Goal: Task Accomplishment & Management: Use online tool/utility

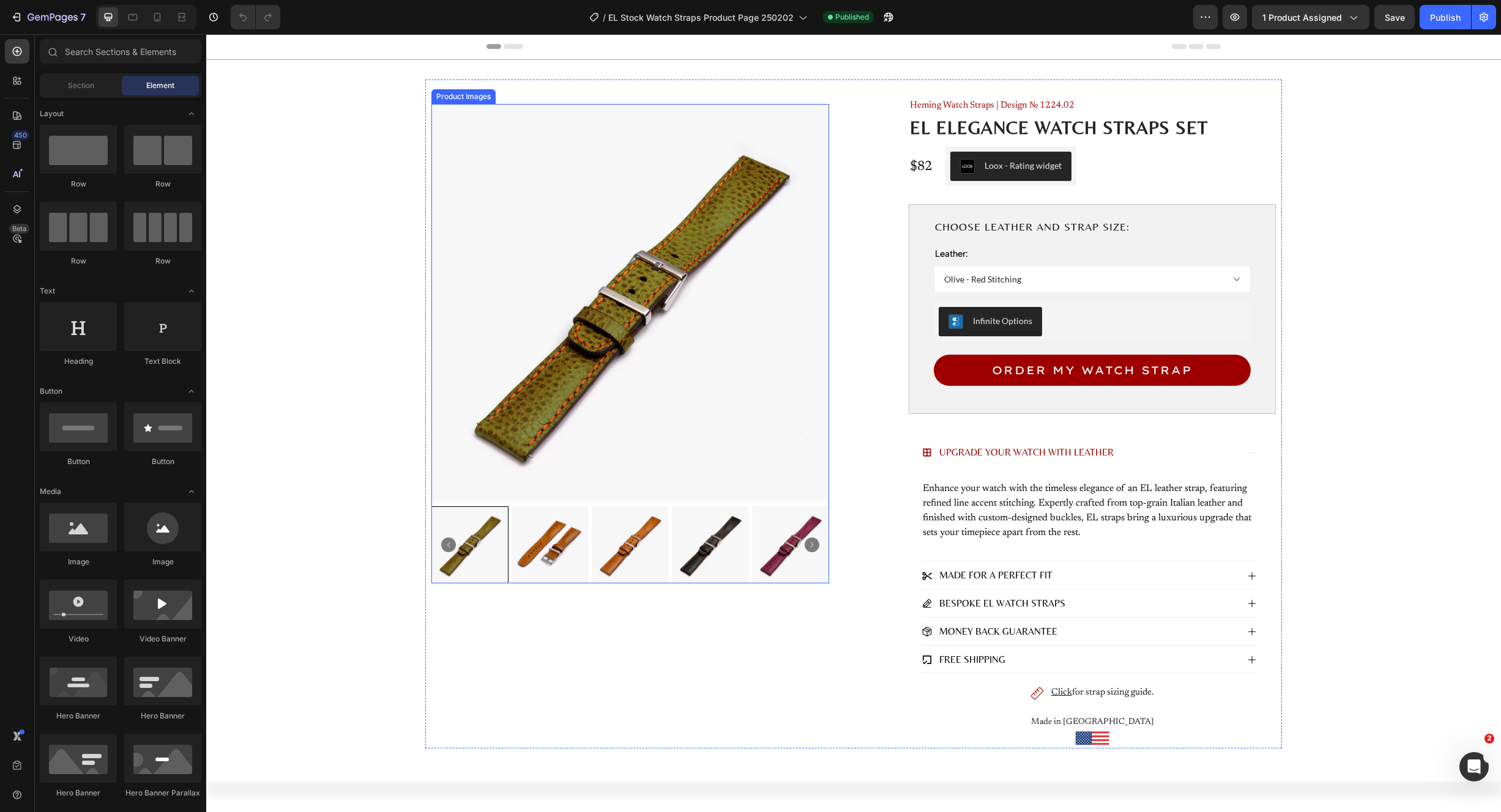
click at [539, 548] on img at bounding box center [550, 545] width 77 height 77
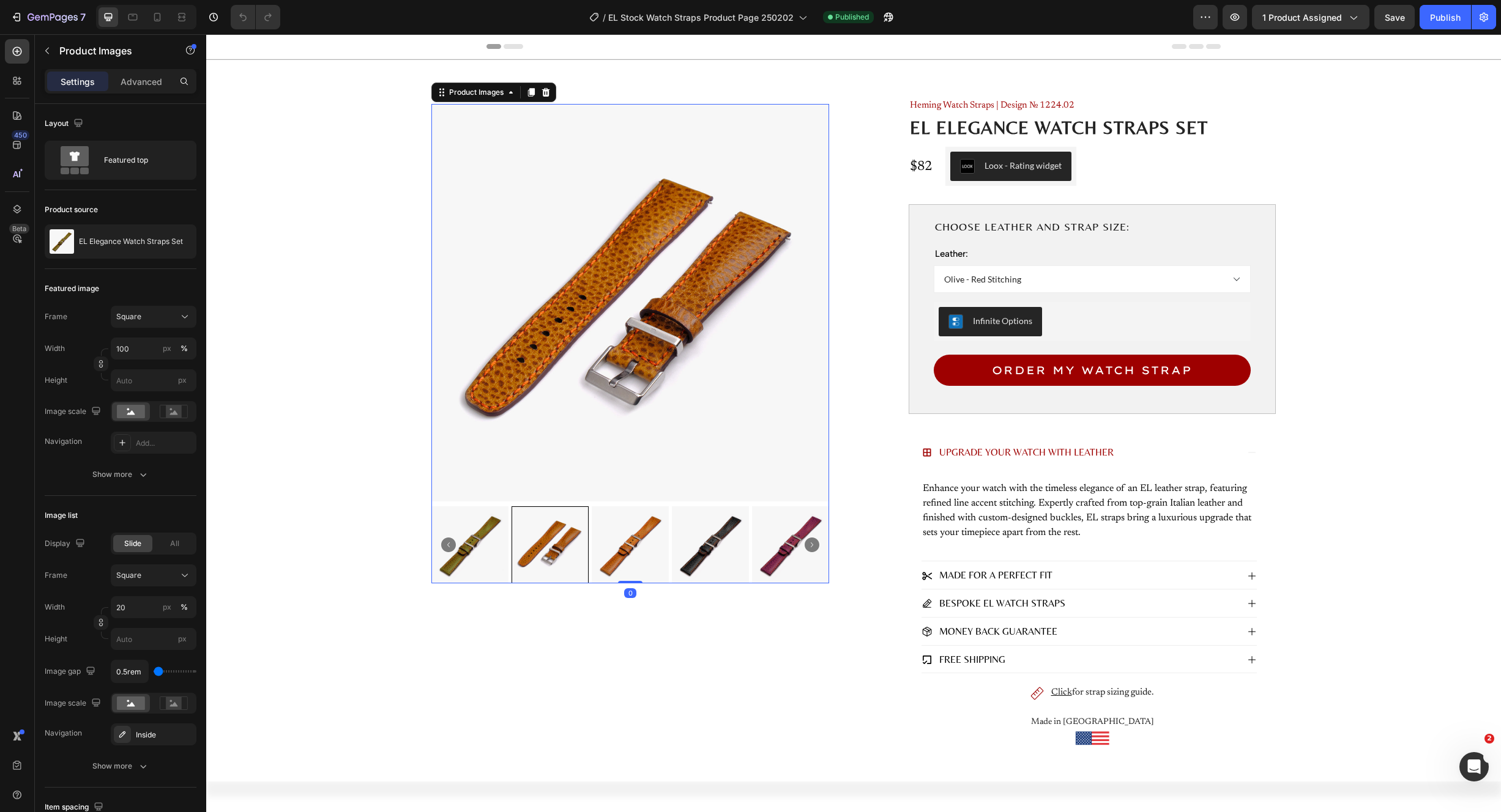
click at [564, 547] on div at bounding box center [550, 545] width 77 height 77
click at [599, 550] on img at bounding box center [630, 545] width 77 height 77
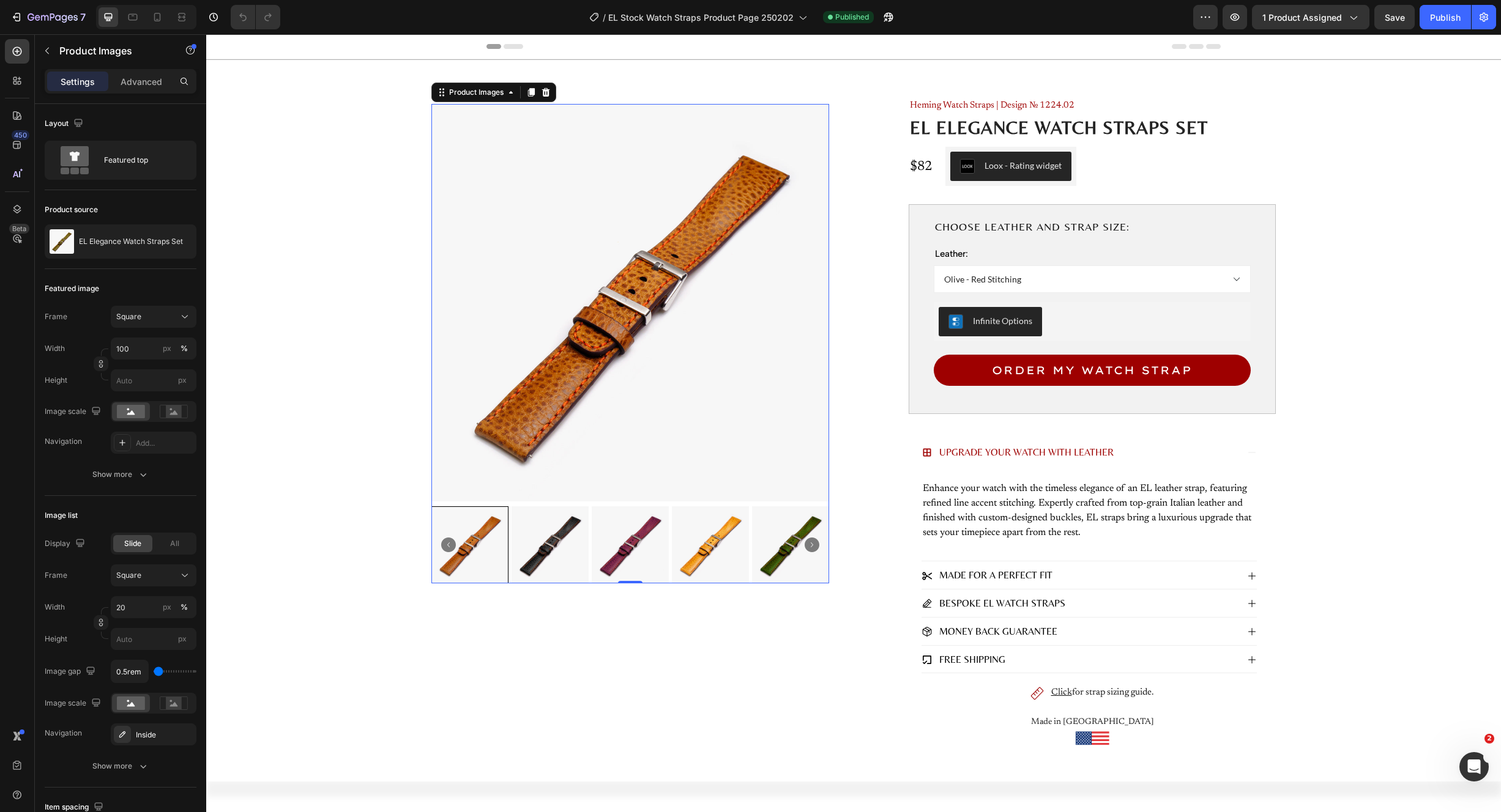
click at [628, 551] on img at bounding box center [630, 545] width 77 height 77
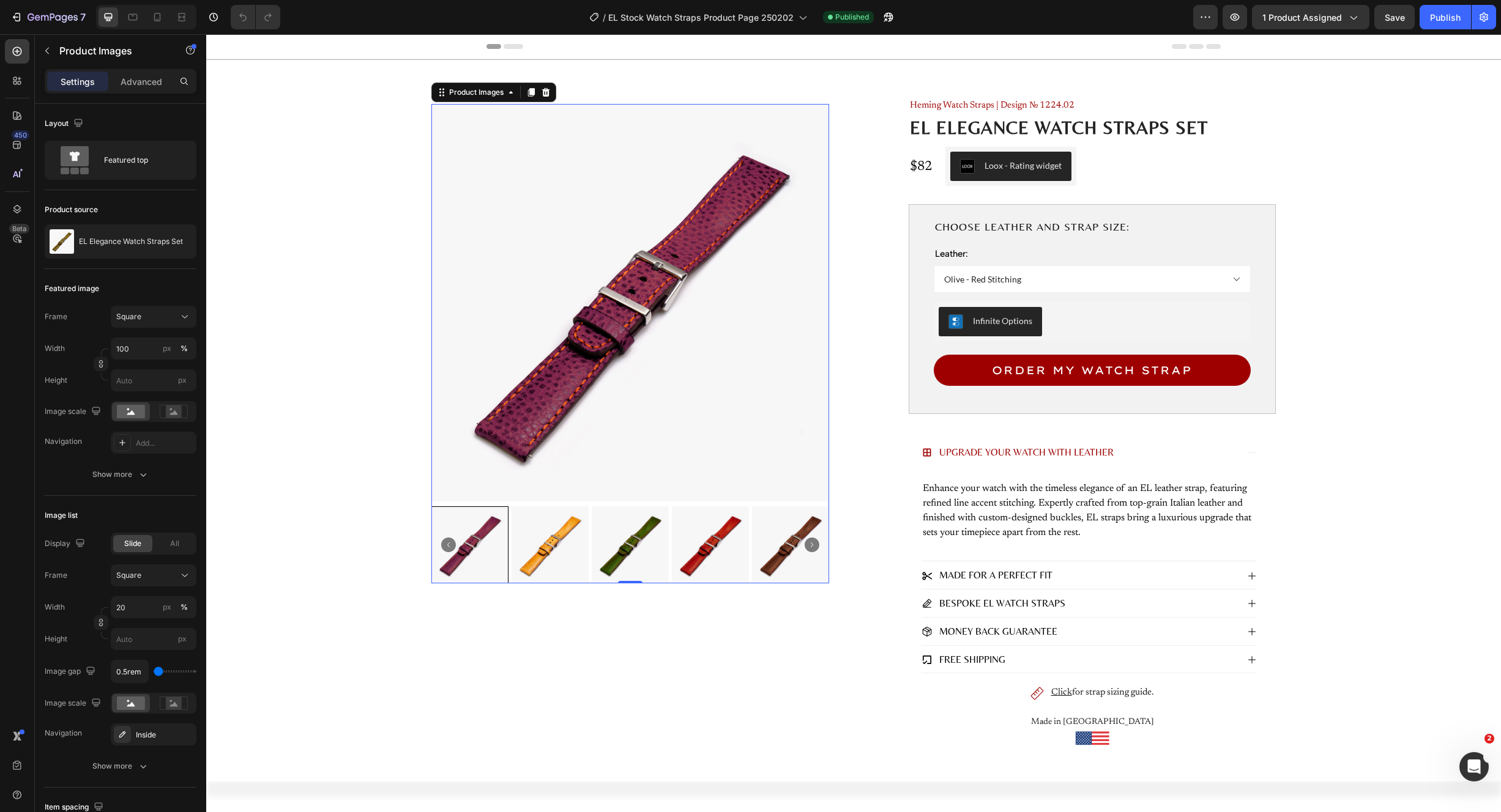
click at [643, 551] on img at bounding box center [630, 545] width 77 height 77
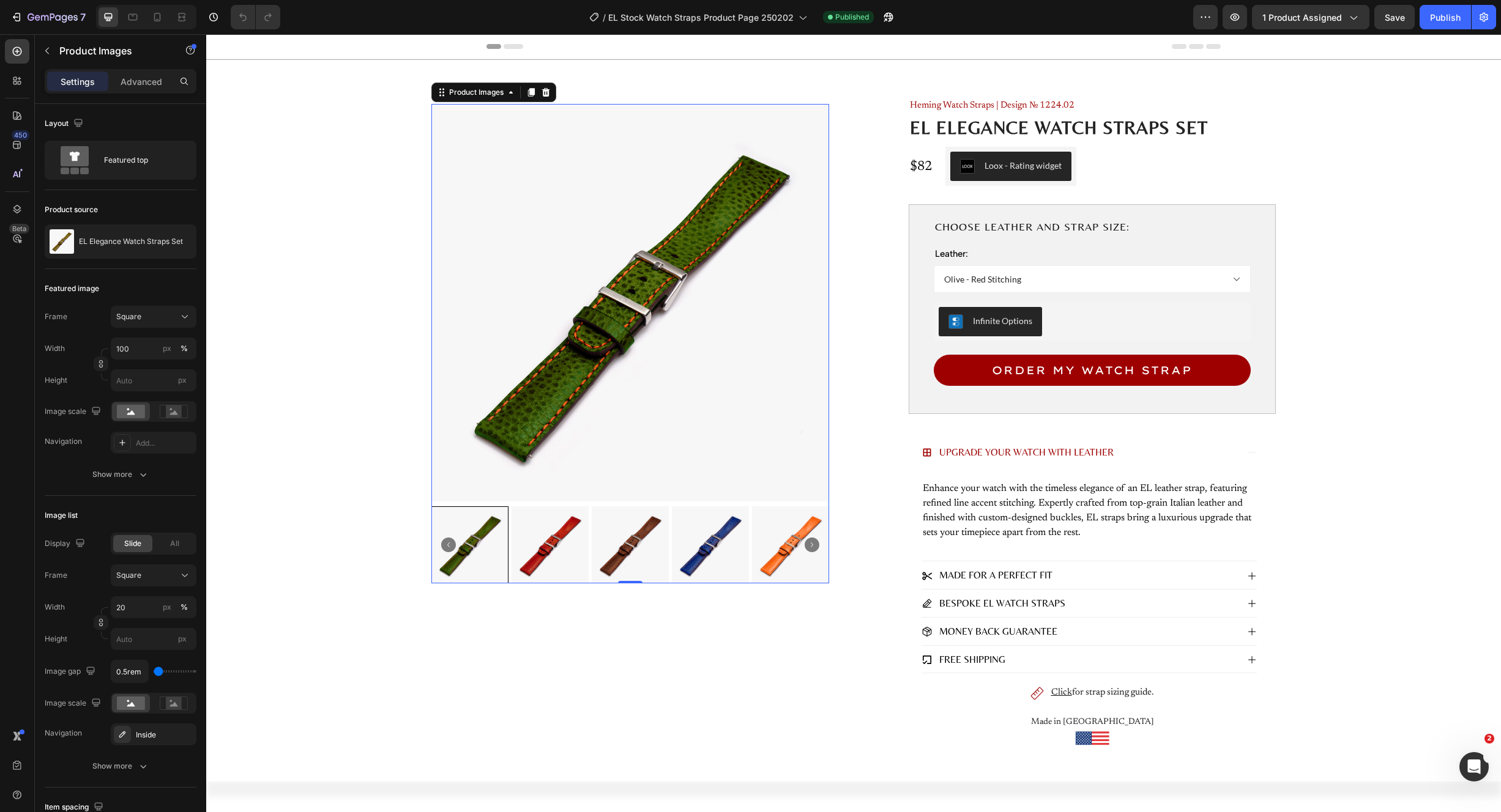
click at [643, 548] on img at bounding box center [630, 545] width 77 height 77
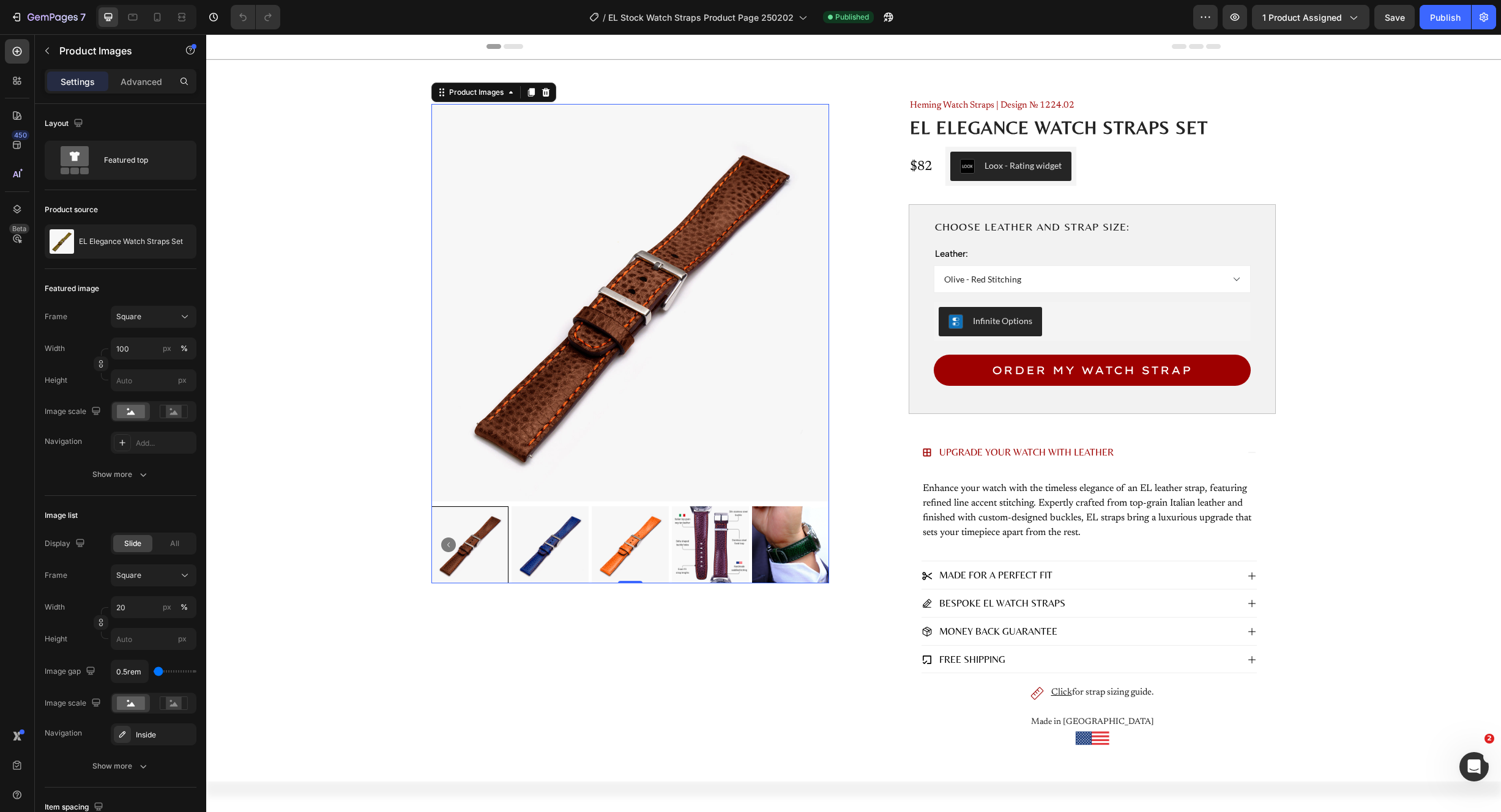
click at [643, 546] on img at bounding box center [630, 545] width 77 height 77
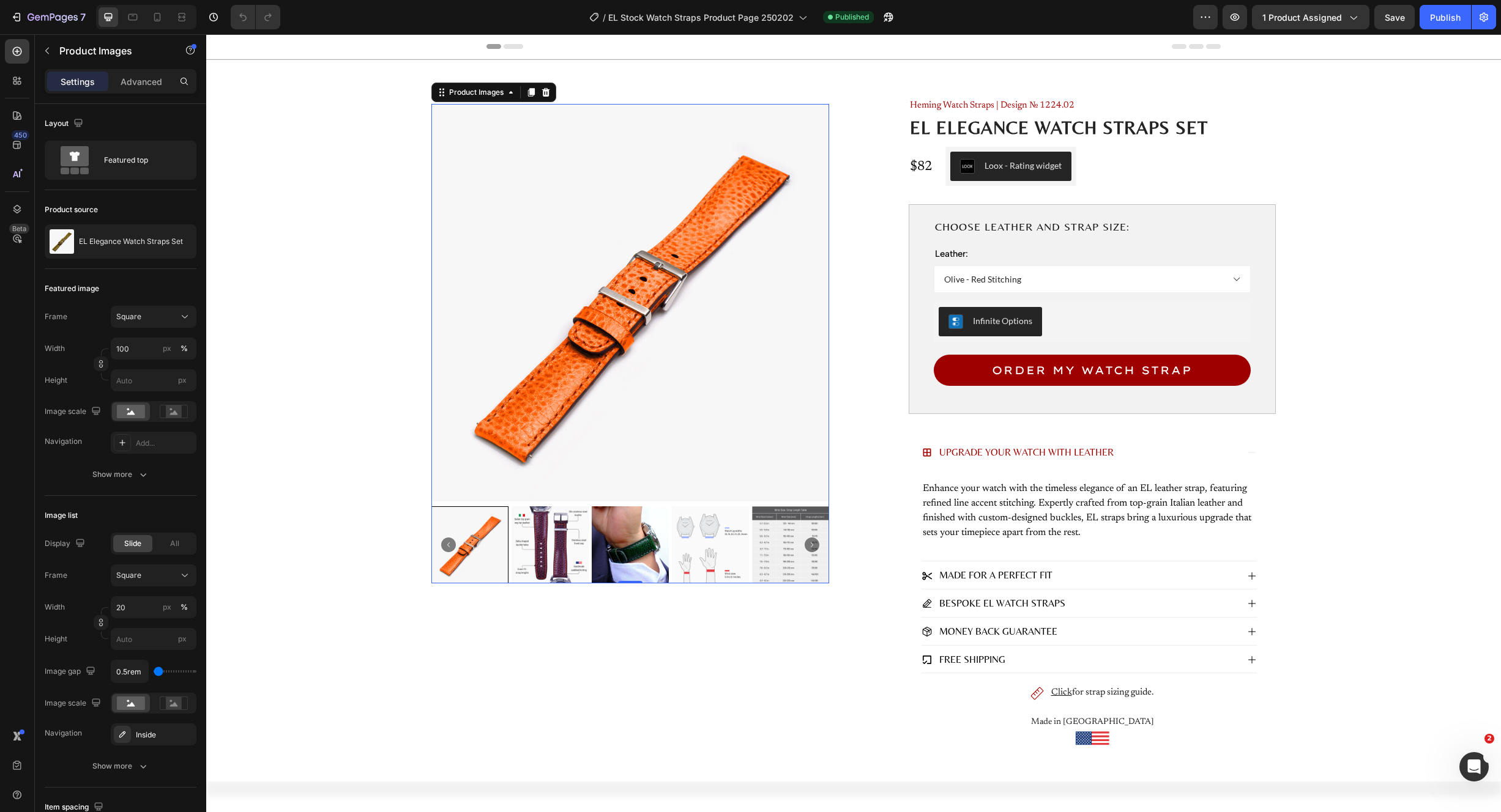
click at [443, 545] on icon "Carousel Back Arrow" at bounding box center [449, 545] width 14 height 14
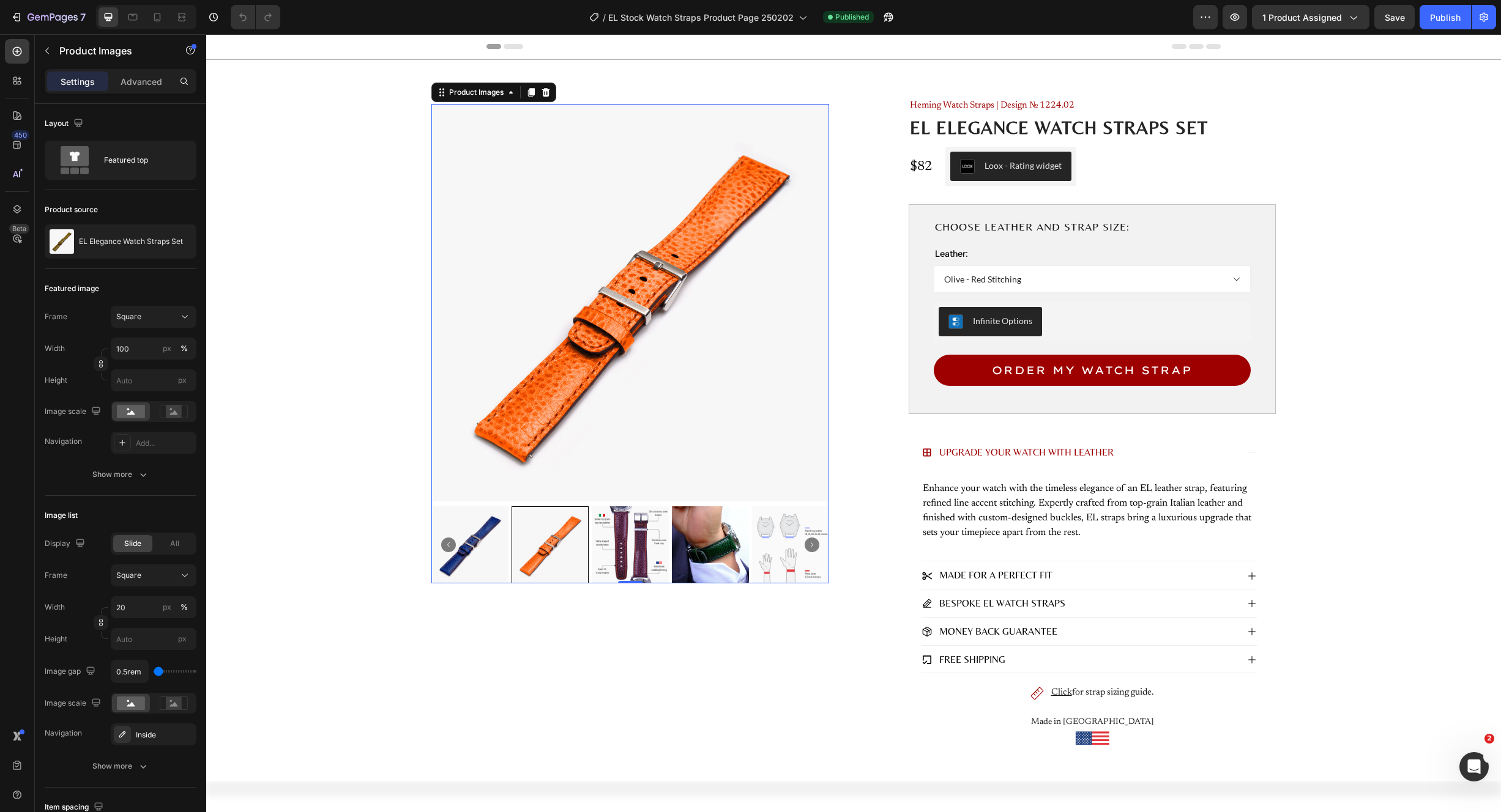
click at [443, 545] on icon "Carousel Back Arrow" at bounding box center [449, 545] width 14 height 14
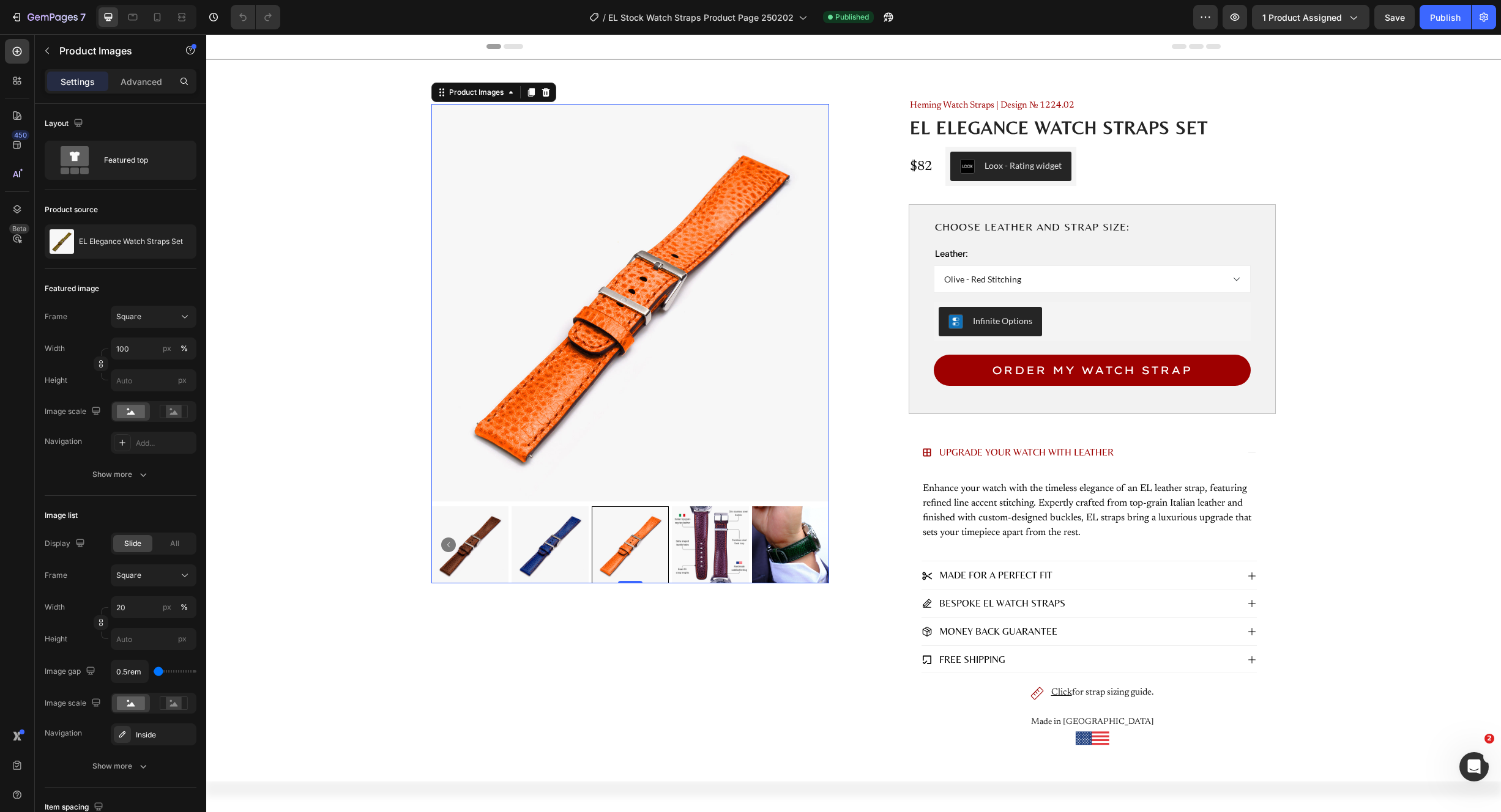
click at [514, 551] on img at bounding box center [550, 545] width 77 height 77
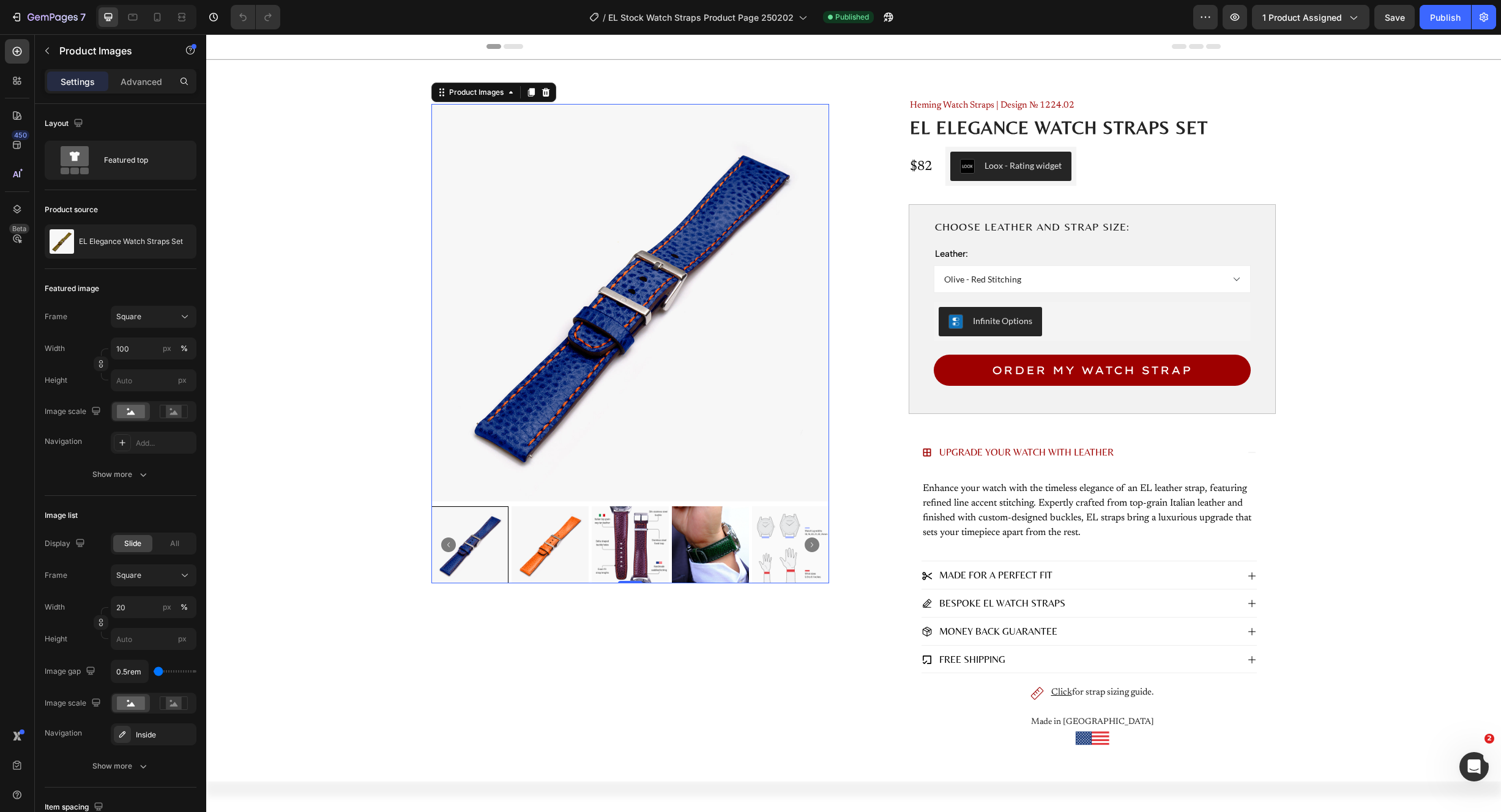
click at [444, 543] on icon "Carousel Back Arrow" at bounding box center [449, 545] width 14 height 14
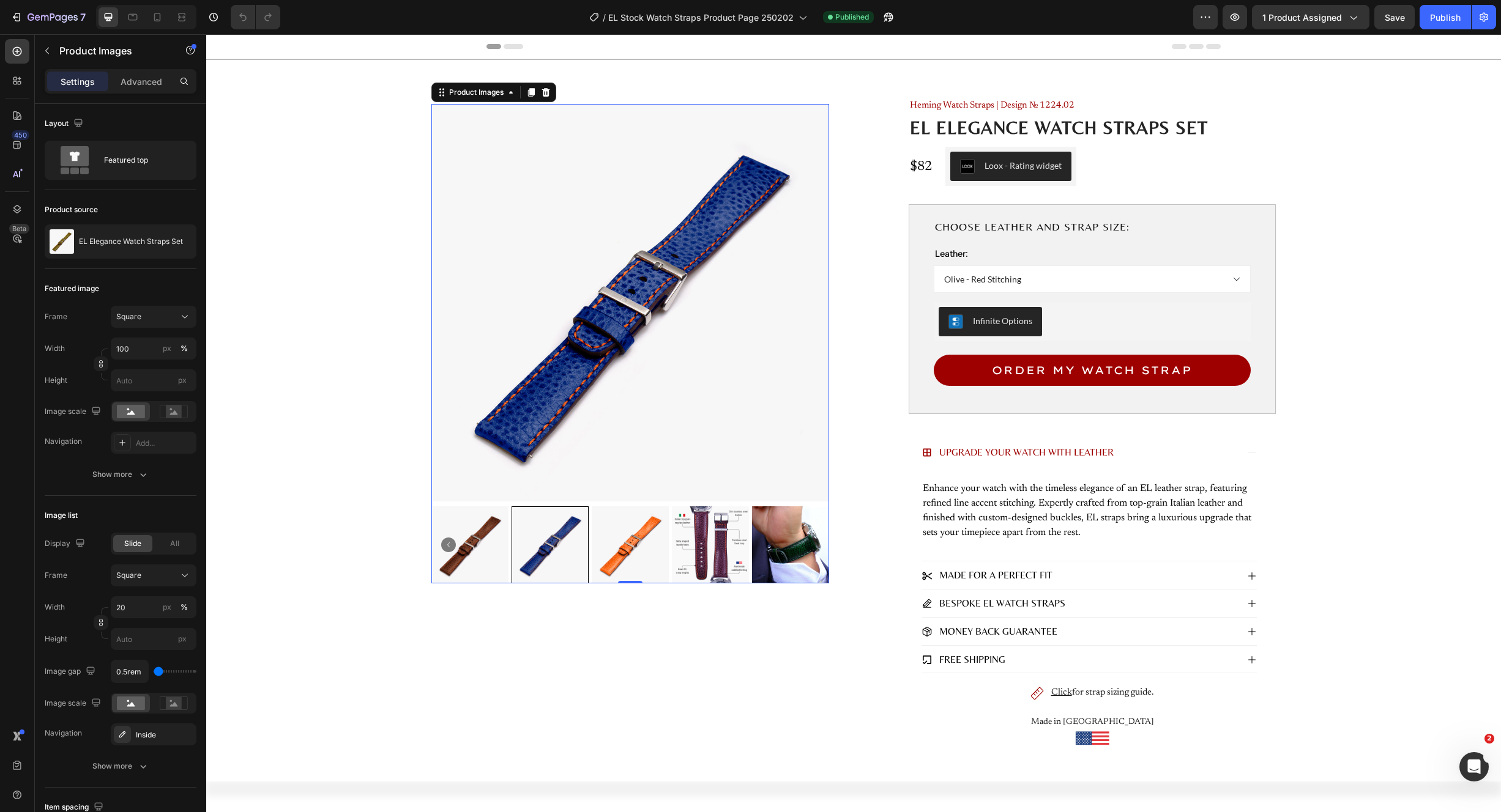
click at [444, 543] on icon "Carousel Back Arrow" at bounding box center [449, 545] width 14 height 14
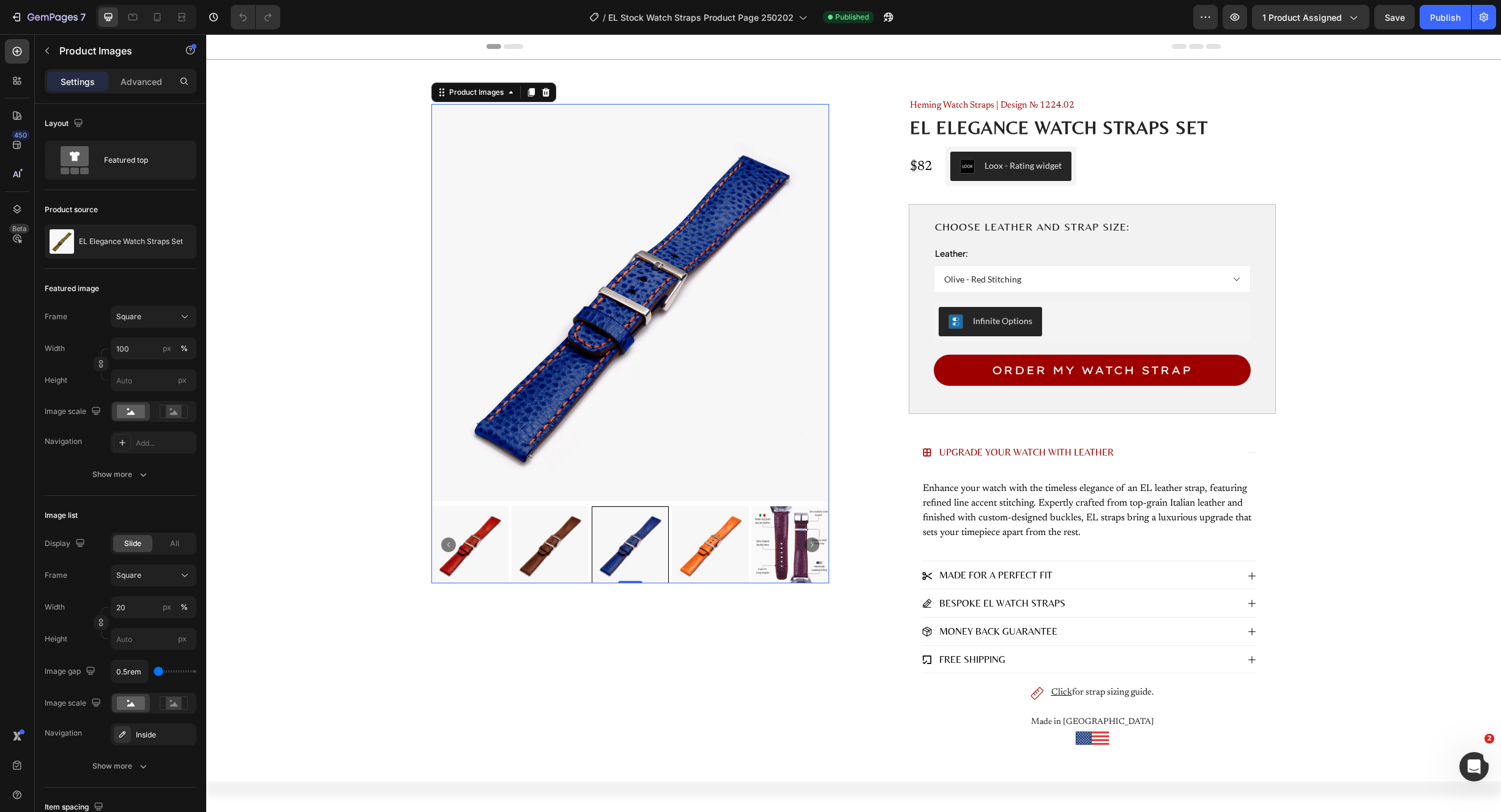
click at [533, 543] on img at bounding box center [550, 545] width 77 height 77
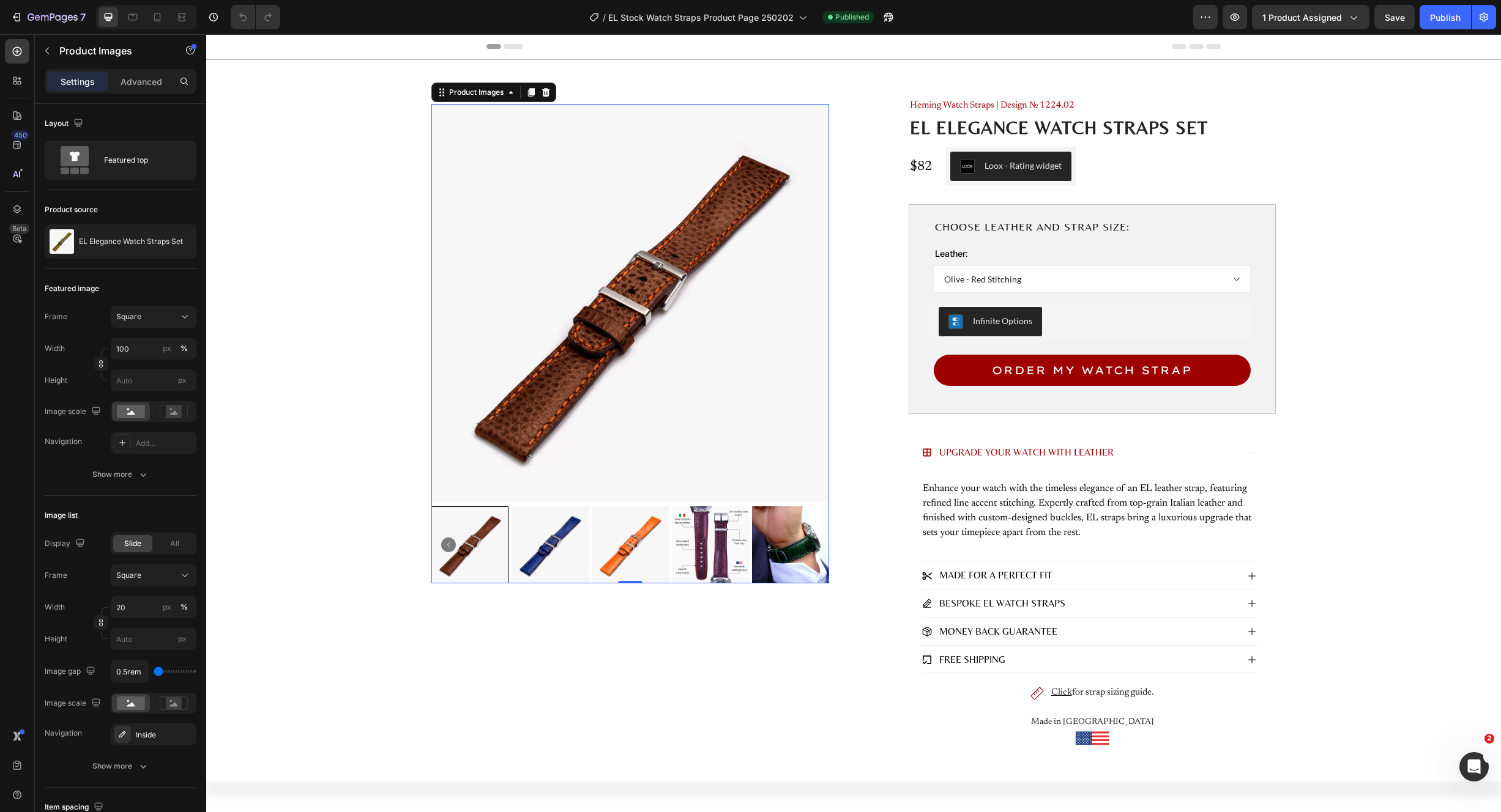
click at [443, 543] on icon "Carousel Back Arrow" at bounding box center [449, 545] width 14 height 14
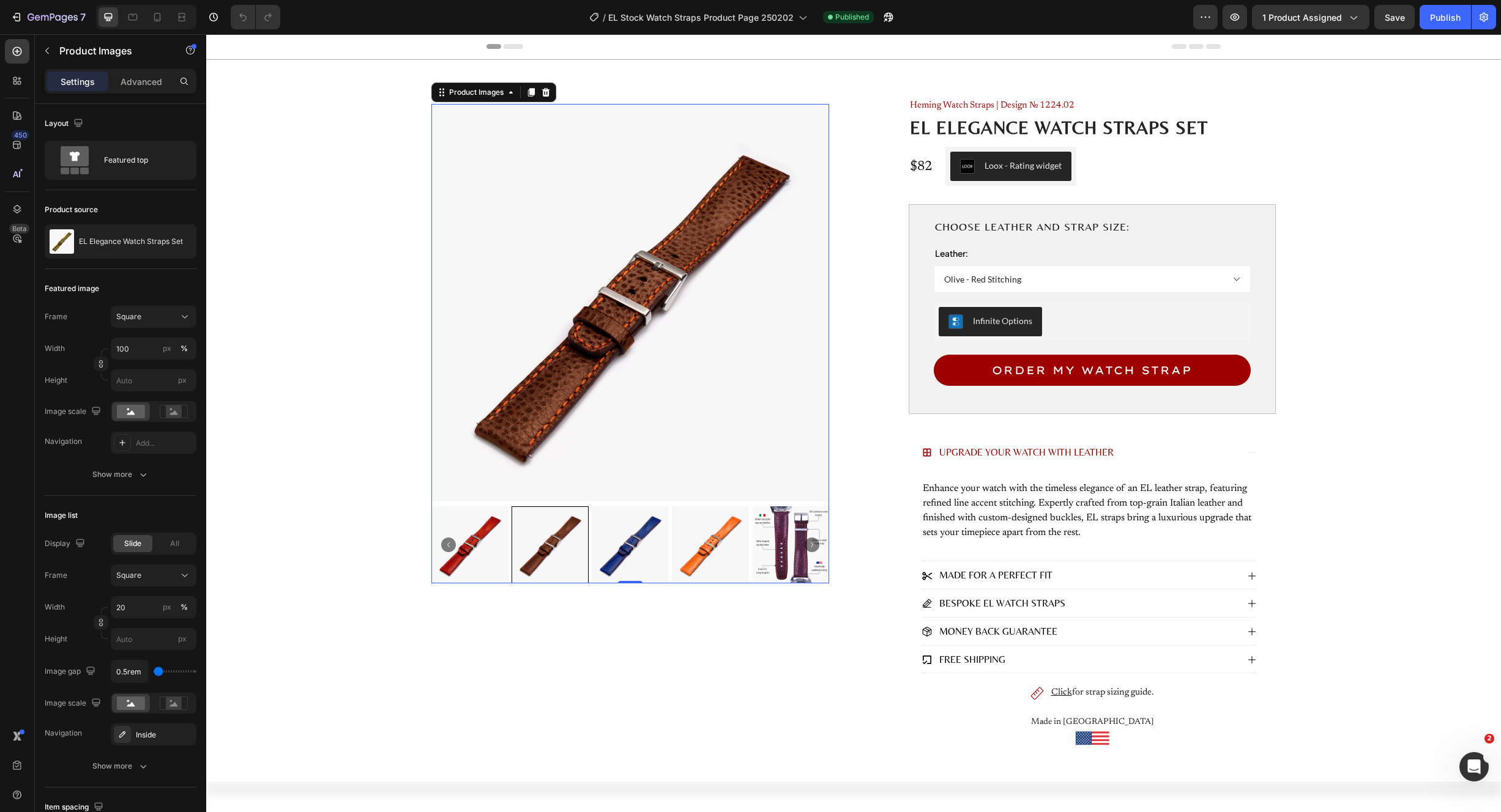
click at [443, 543] on icon "Carousel Back Arrow" at bounding box center [449, 545] width 14 height 14
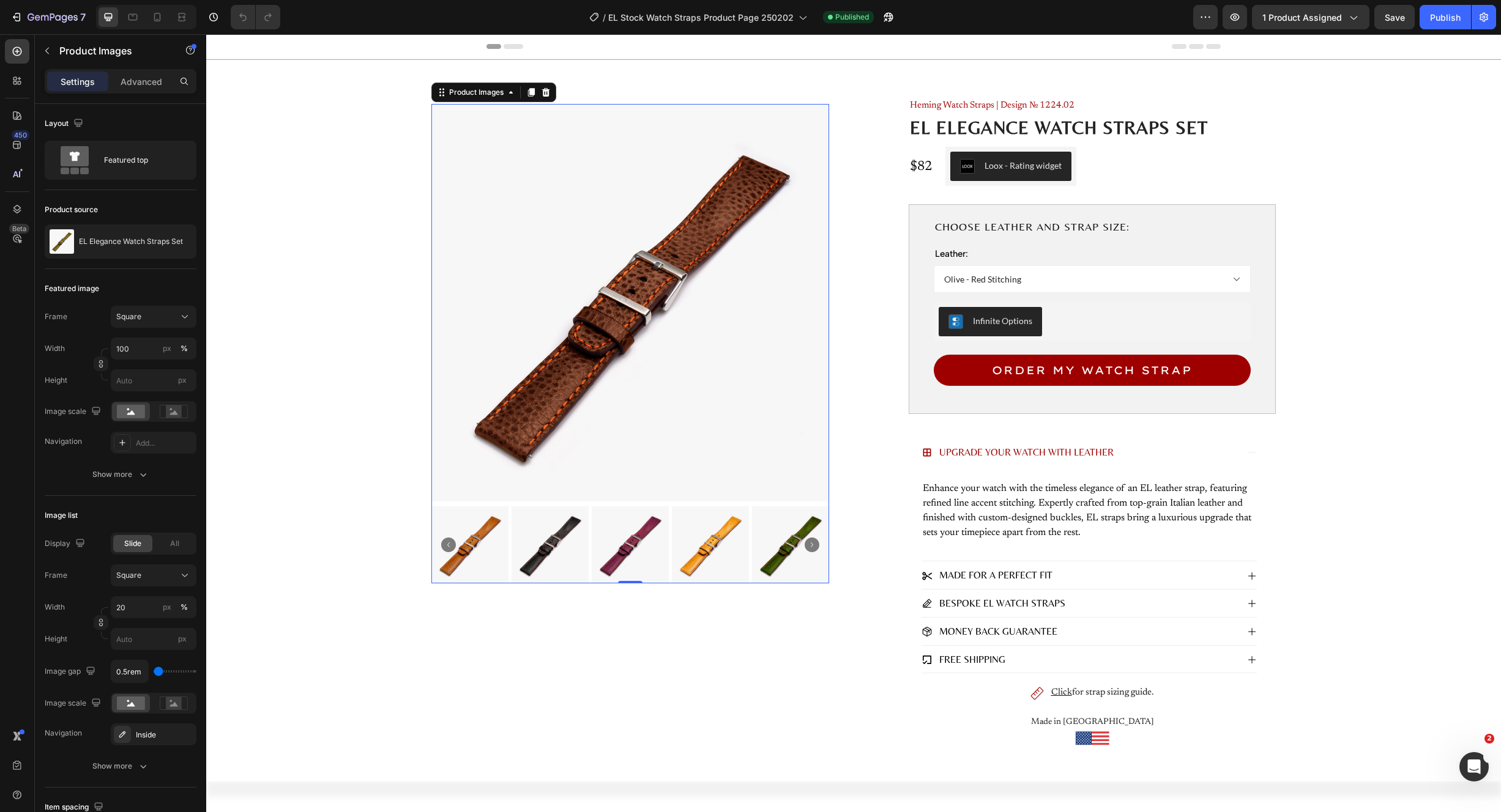
click at [443, 543] on icon "Carousel Back Arrow" at bounding box center [449, 545] width 14 height 14
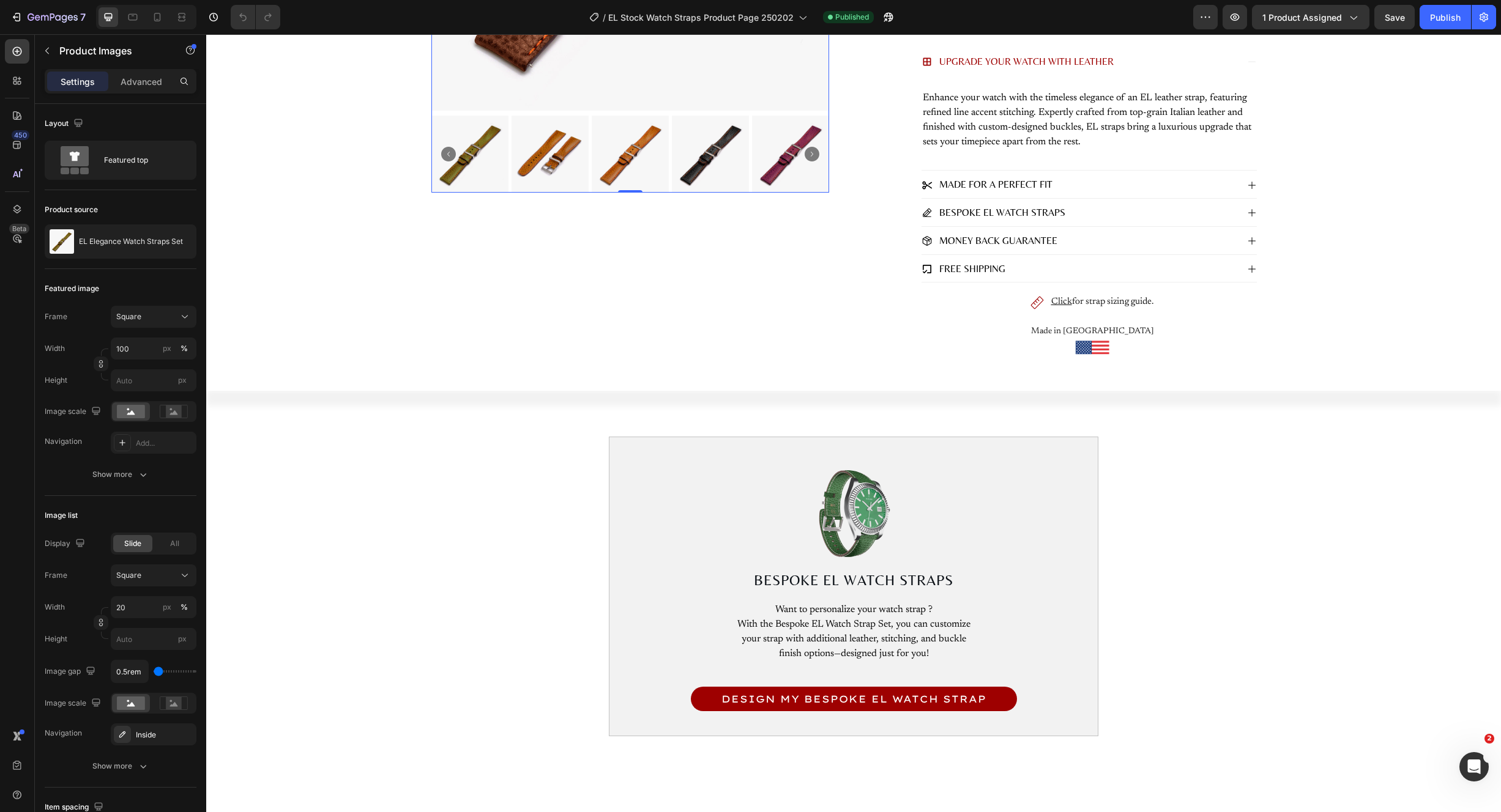
scroll to position [433, 0]
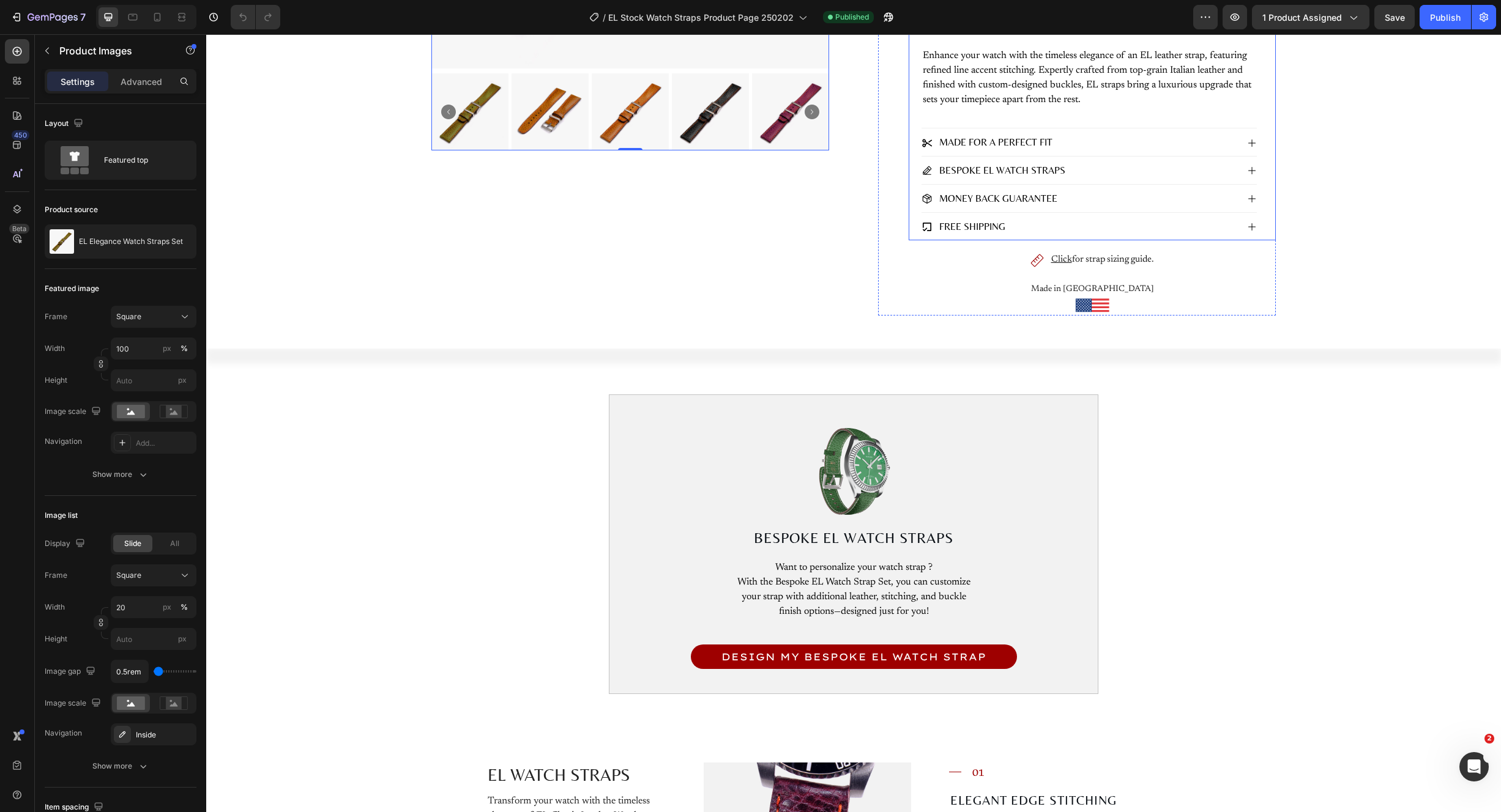
click at [1058, 226] on div "Free Shipping" at bounding box center [1079, 227] width 316 height 16
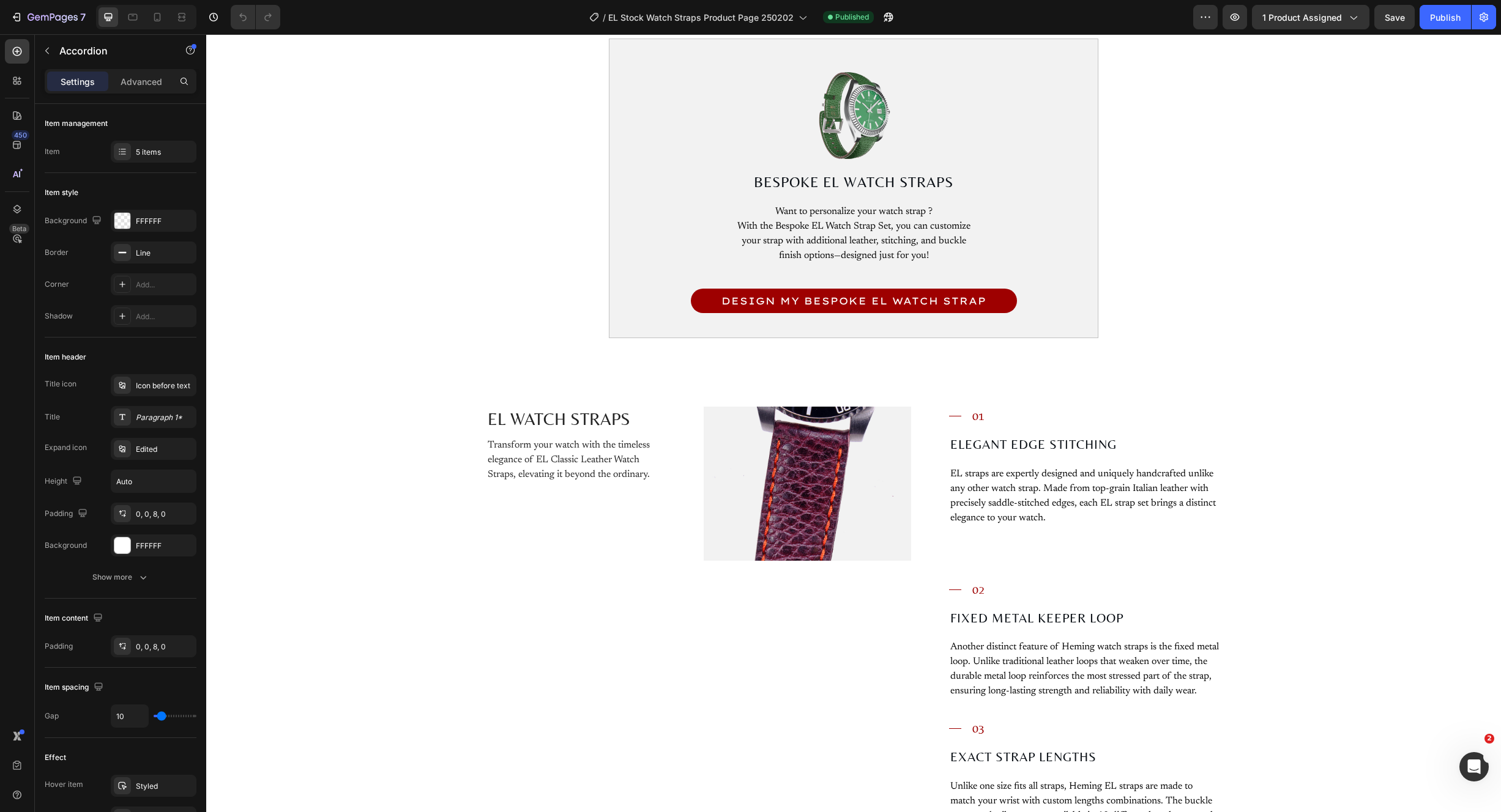
scroll to position [0, 0]
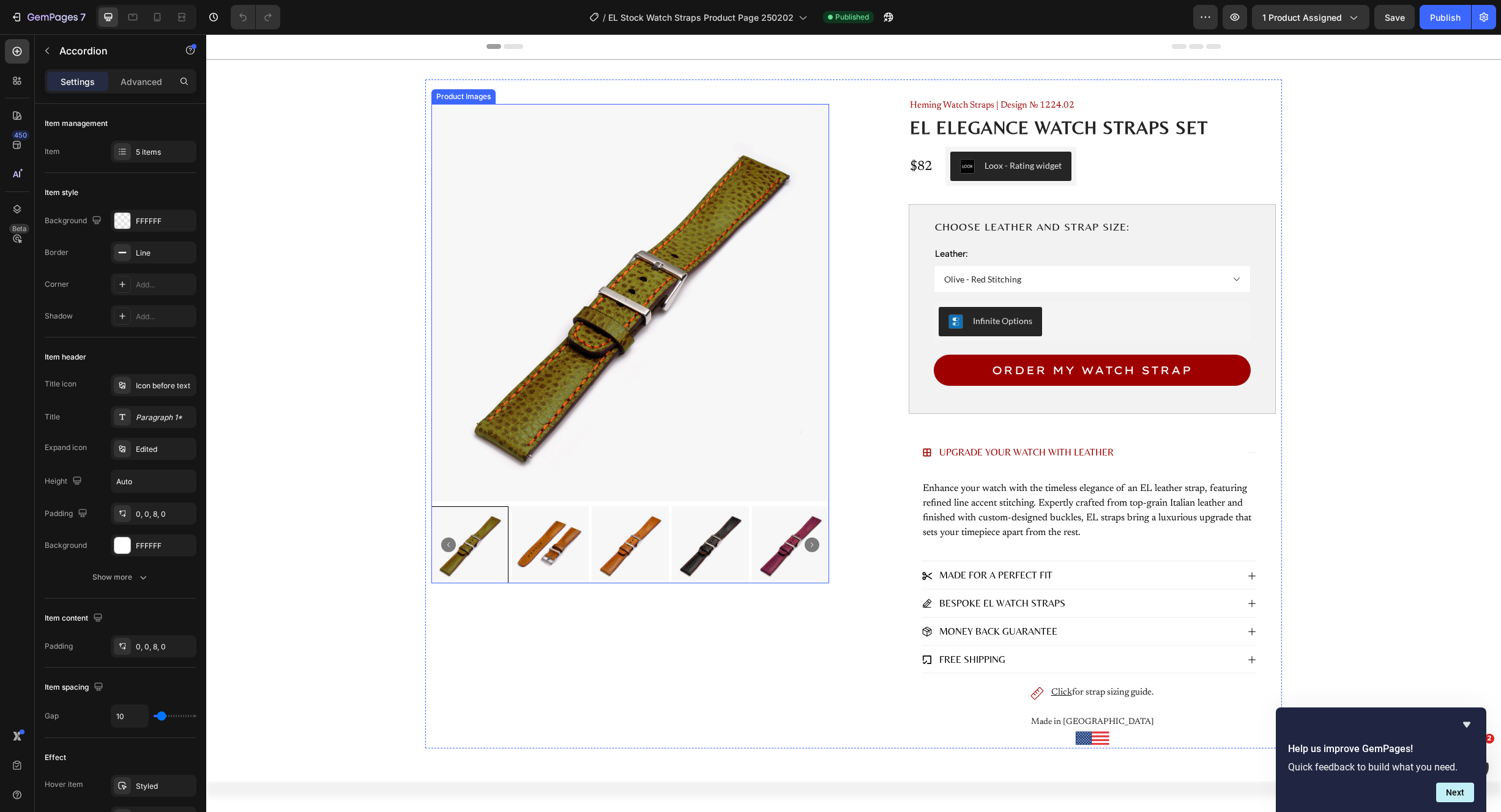
click at [661, 534] on img at bounding box center [630, 545] width 77 height 77
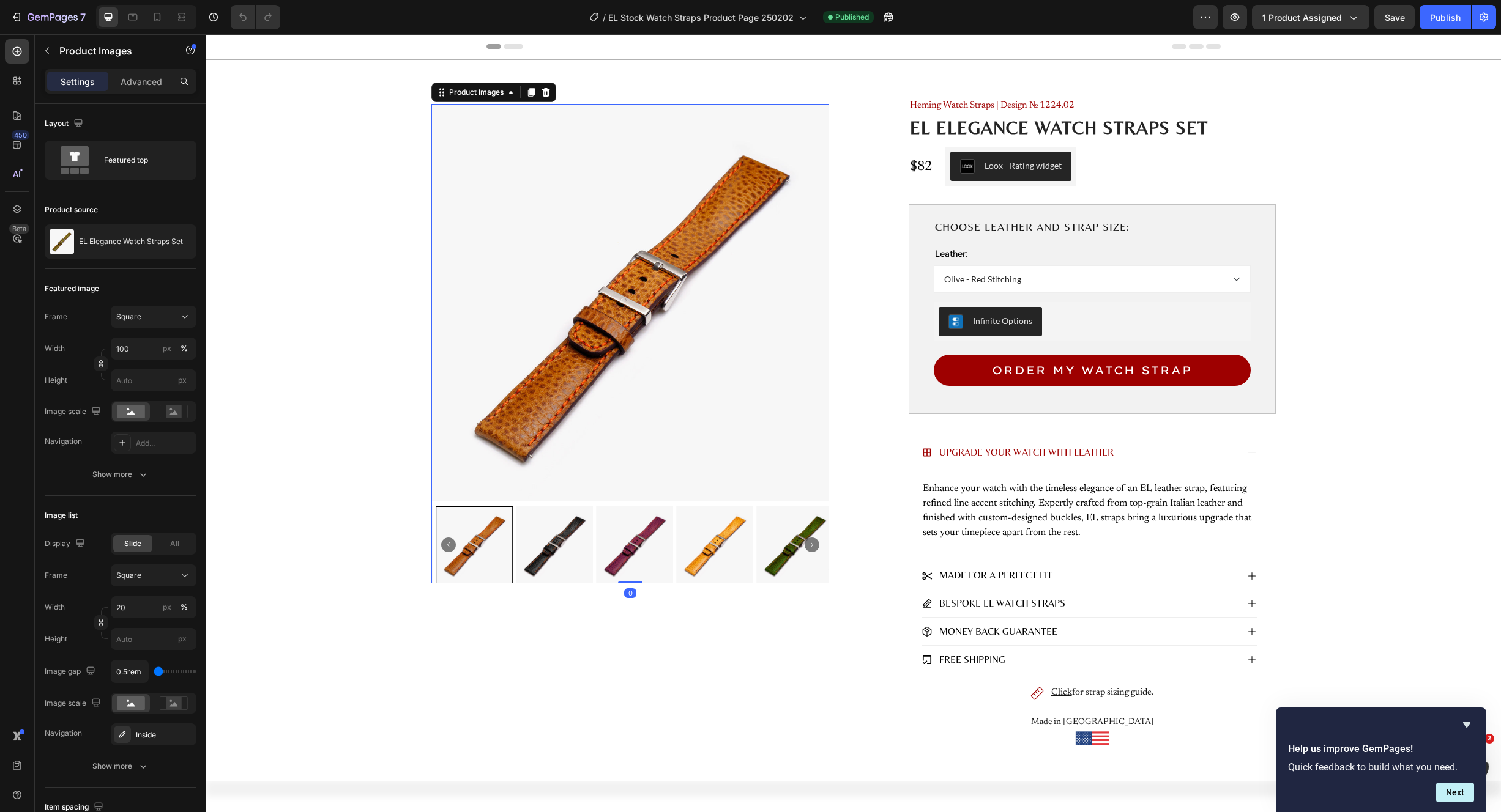
click at [701, 538] on img at bounding box center [715, 545] width 77 height 77
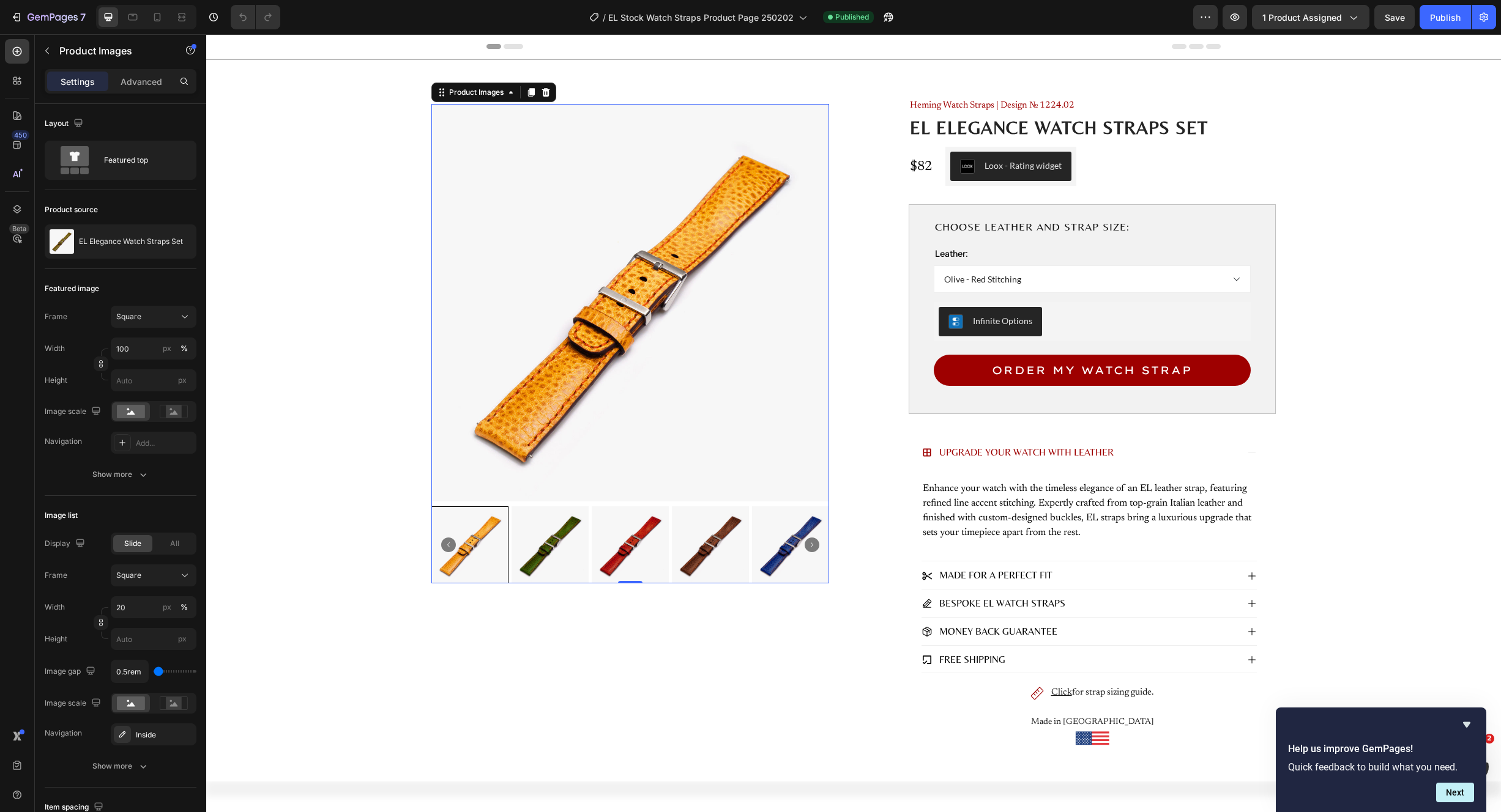
click at [716, 538] on img at bounding box center [711, 545] width 77 height 77
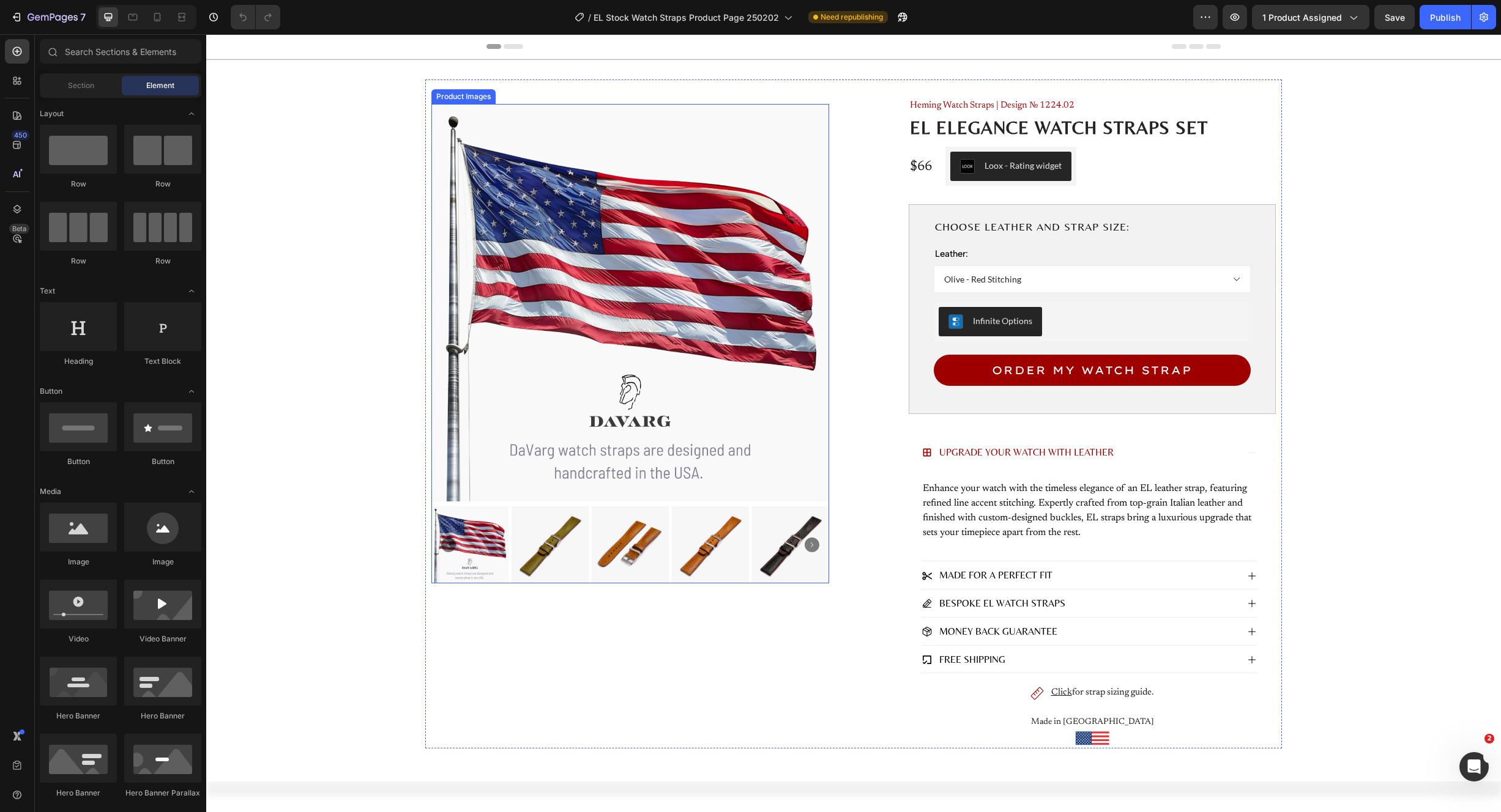
click at [806, 543] on icon "Carousel Next Arrow" at bounding box center [812, 545] width 14 height 14
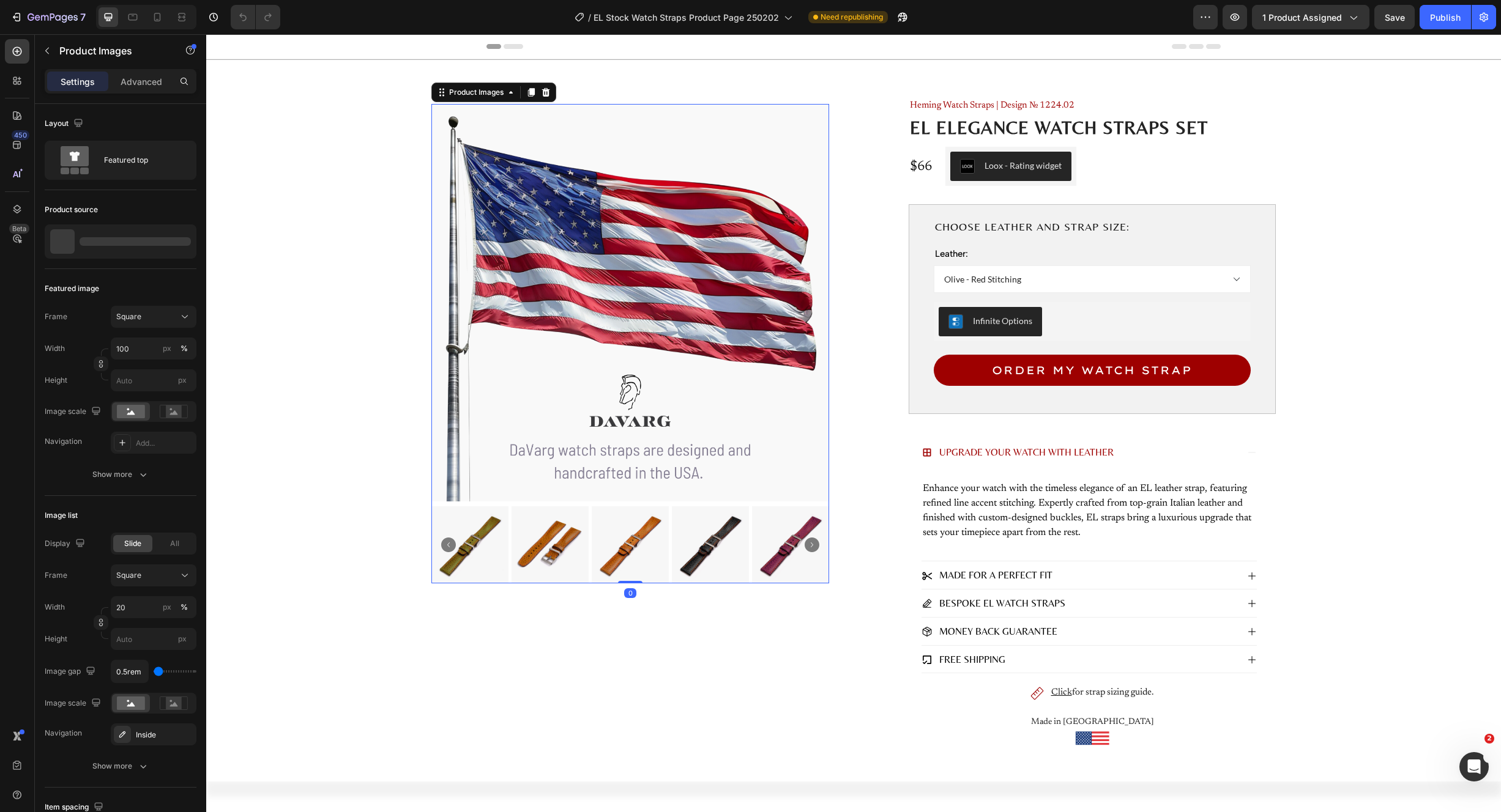
click at [806, 543] on icon "Carousel Next Arrow" at bounding box center [812, 545] width 14 height 14
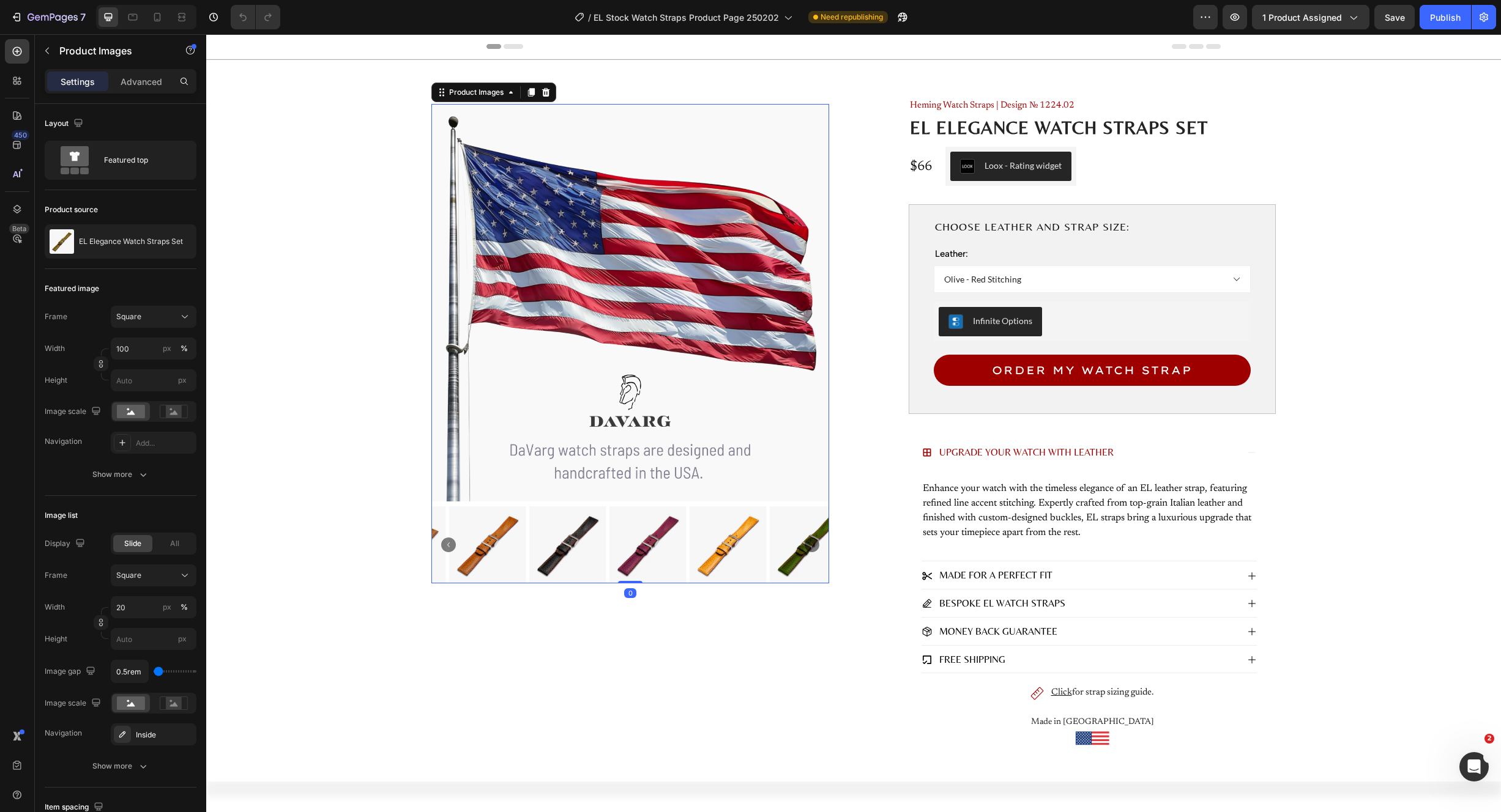
click at [806, 543] on icon "Carousel Next Arrow" at bounding box center [812, 545] width 14 height 14
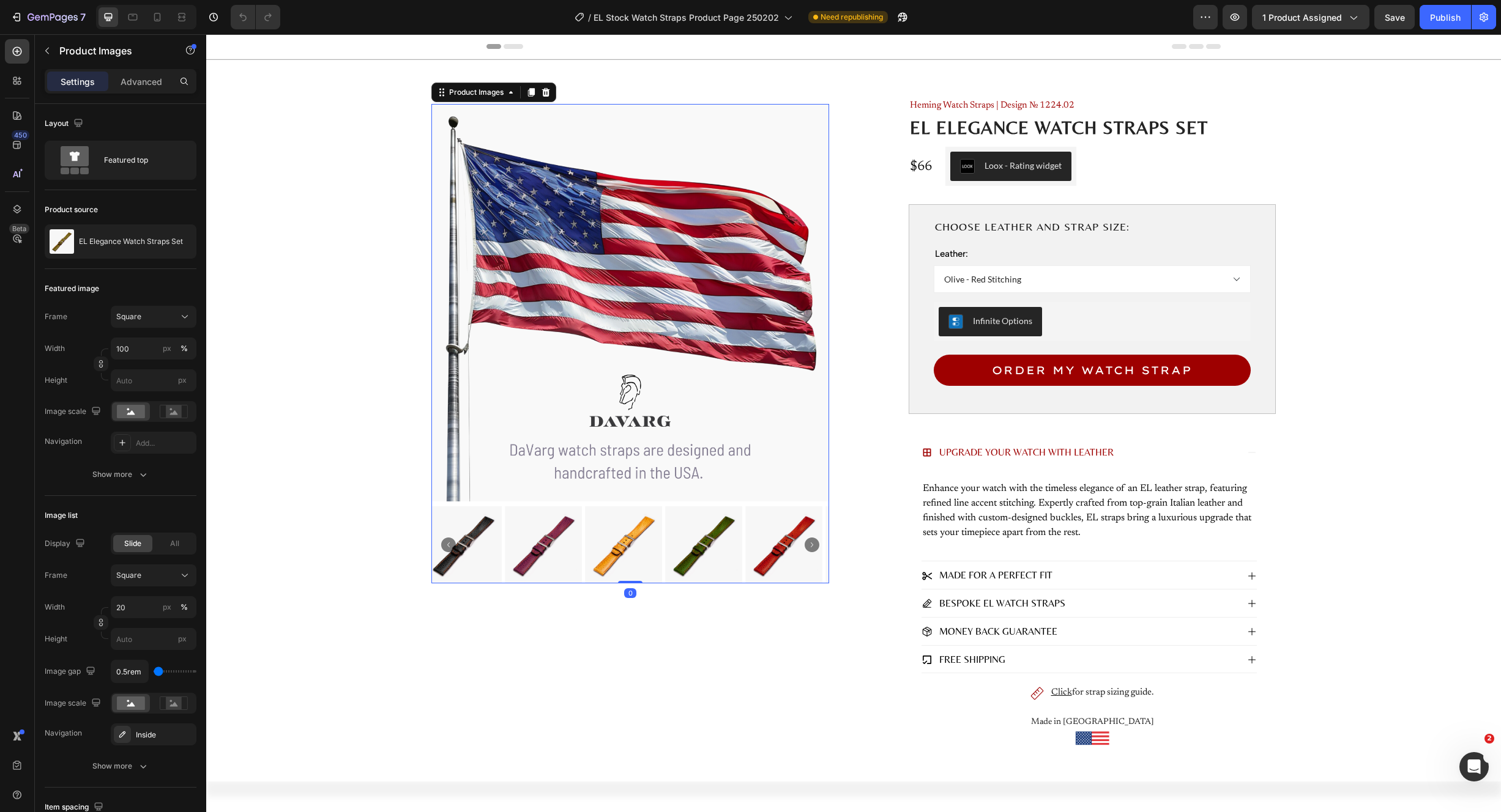
click at [806, 543] on icon "Carousel Next Arrow" at bounding box center [812, 545] width 14 height 14
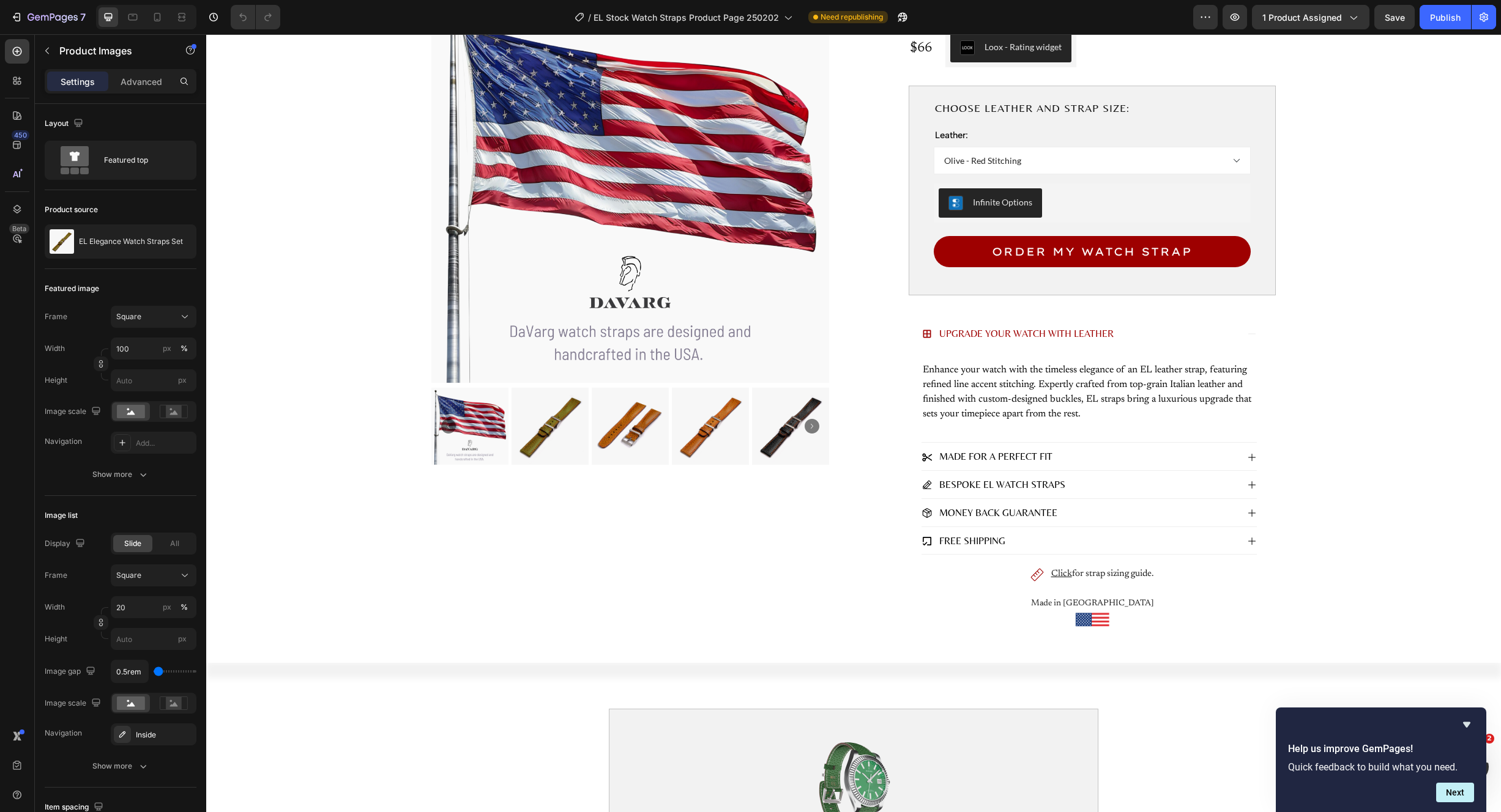
scroll to position [24, 0]
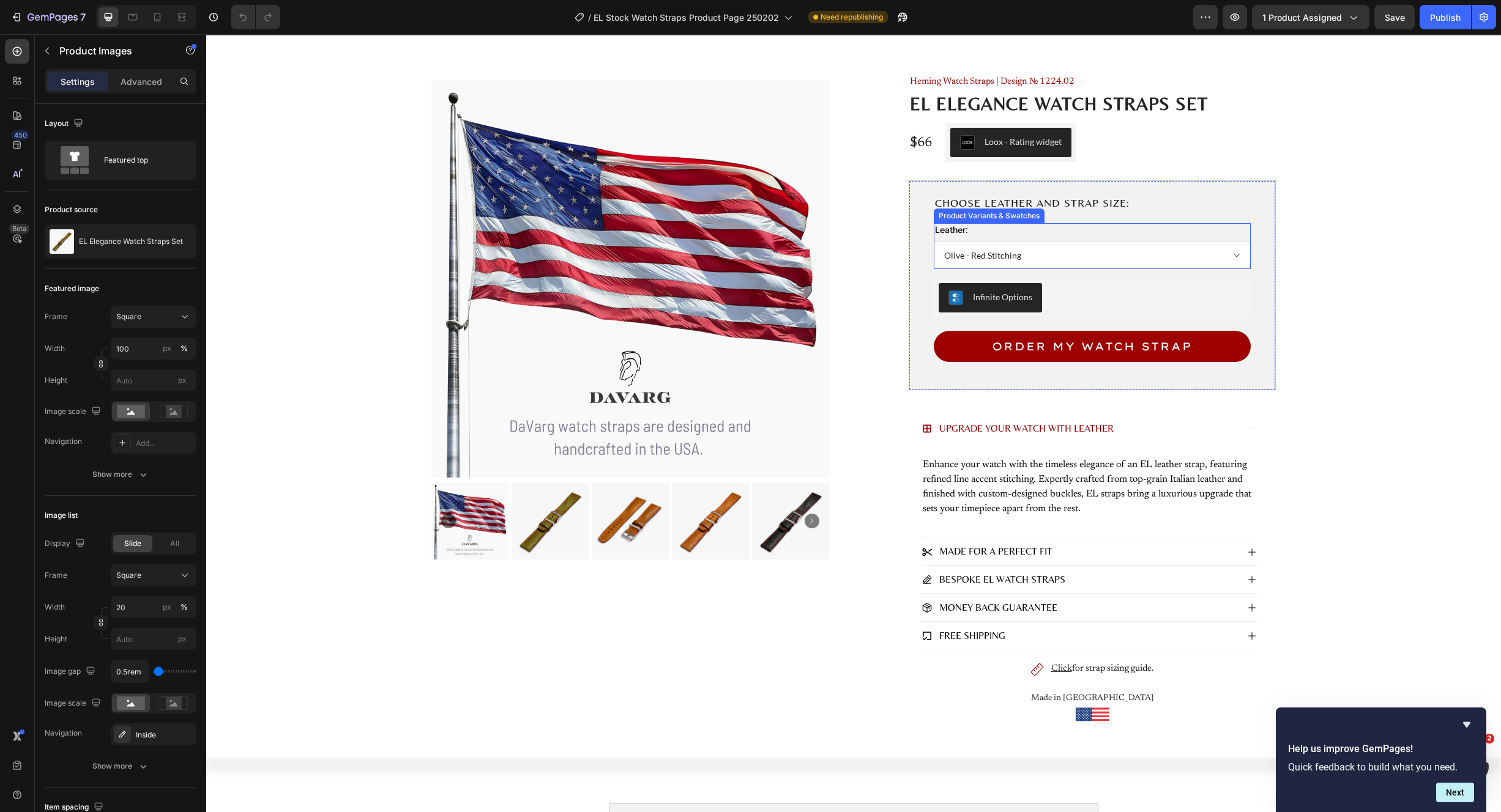
click at [990, 255] on select "Olive - Red Stitching Tan - Red Stitching Black - Red Stitching Burgundy - Red …" at bounding box center [1092, 255] width 317 height 27
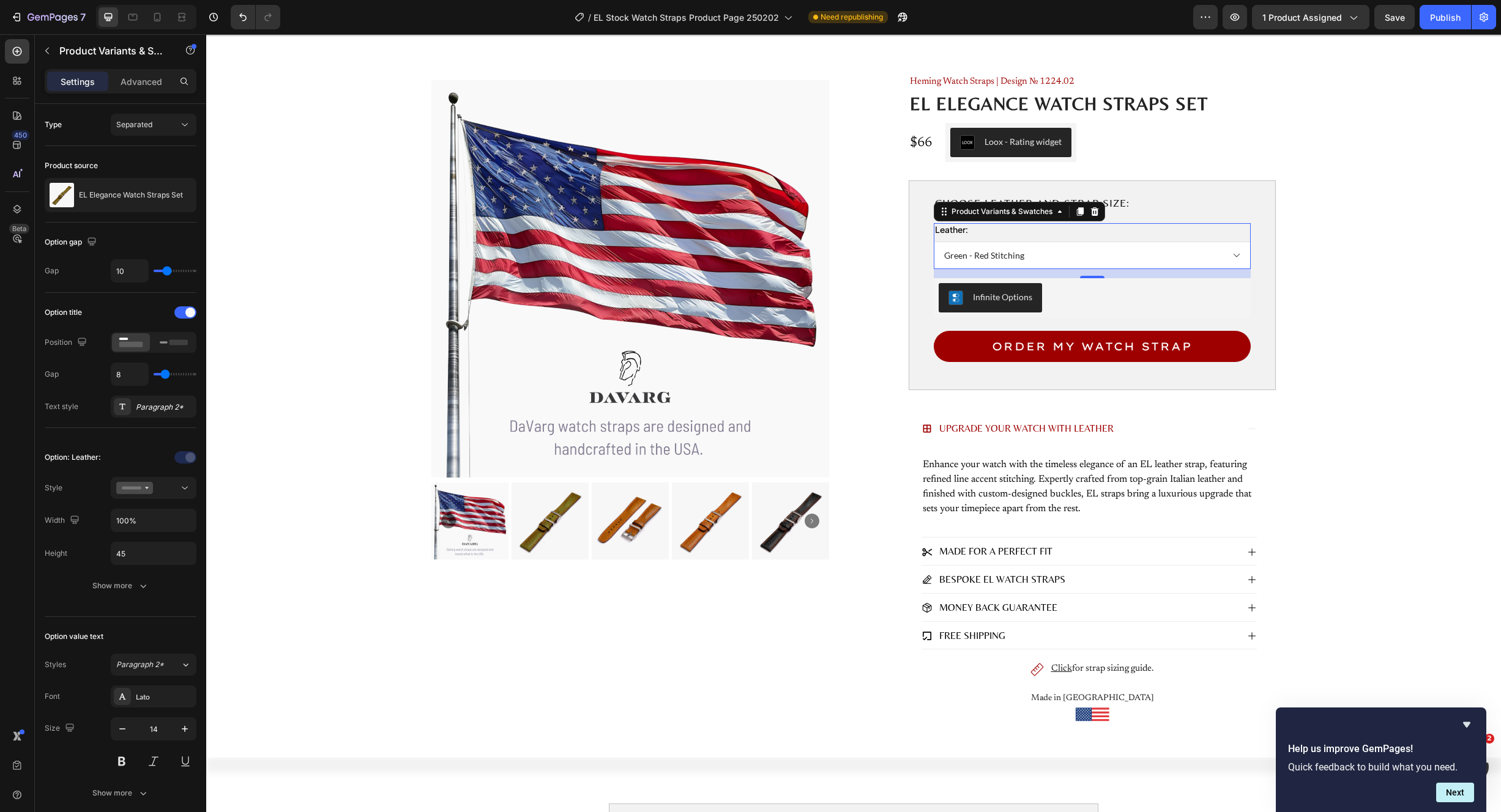
click at [934, 241] on select "Olive - Red Stitching Tan - Red Stitching Black - Red Stitching Burgundy - Red …" at bounding box center [1092, 255] width 317 height 27
select select "Green - Red Stitching"
